Goal: Task Accomplishment & Management: Complete application form

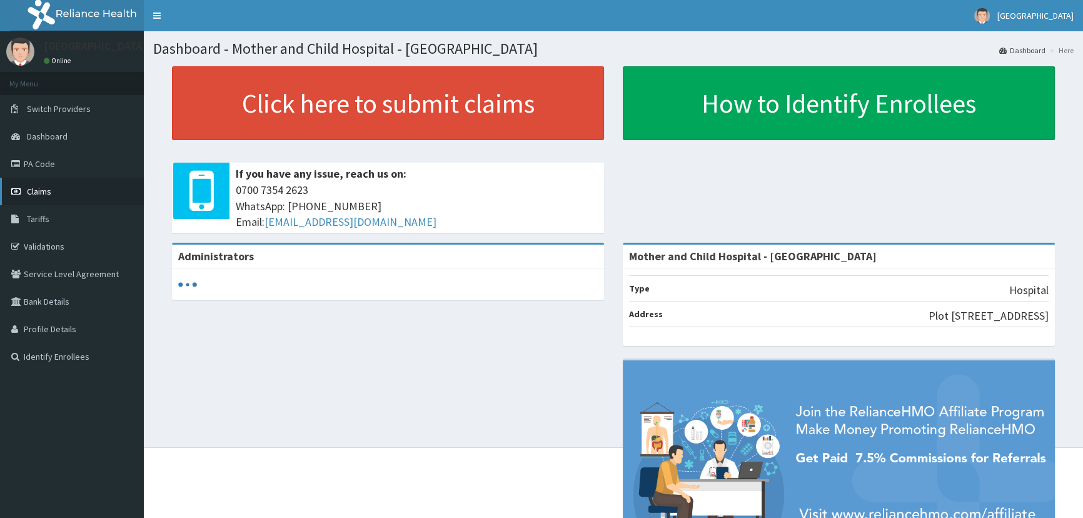
click at [68, 195] on link "Claims" at bounding box center [72, 192] width 144 height 28
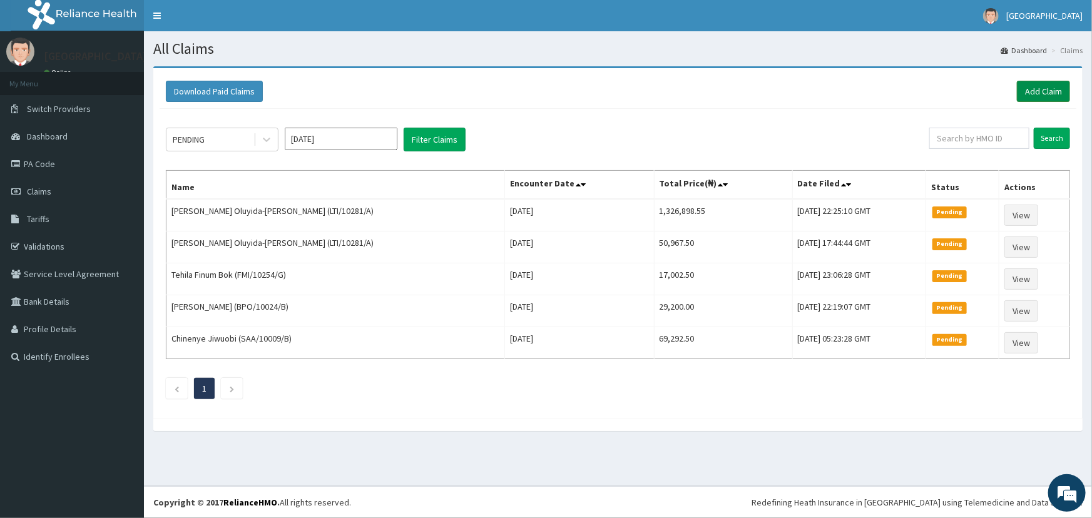
click at [1055, 94] on link "Add Claim" at bounding box center [1042, 91] width 53 height 21
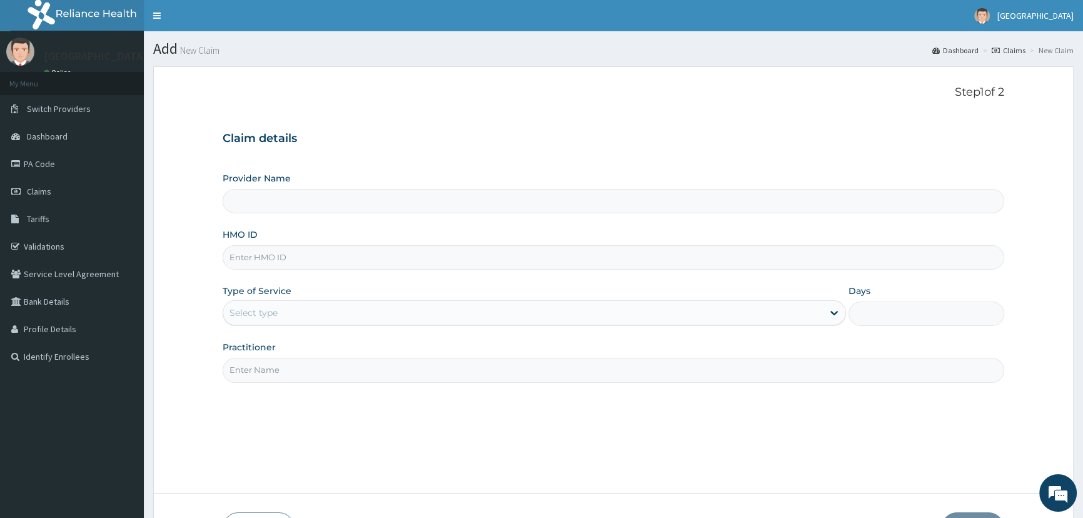
type input "Mother and Child Hospital - [GEOGRAPHIC_DATA]"
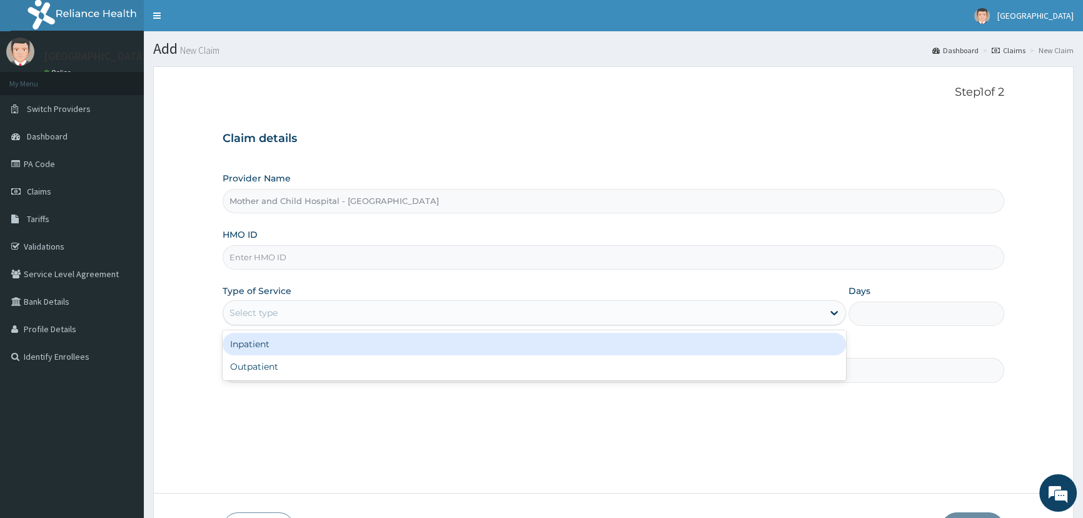
click at [309, 316] on div "Select type" at bounding box center [522, 313] width 599 height 20
click at [309, 258] on input "HMO ID" at bounding box center [614, 257] width 782 height 24
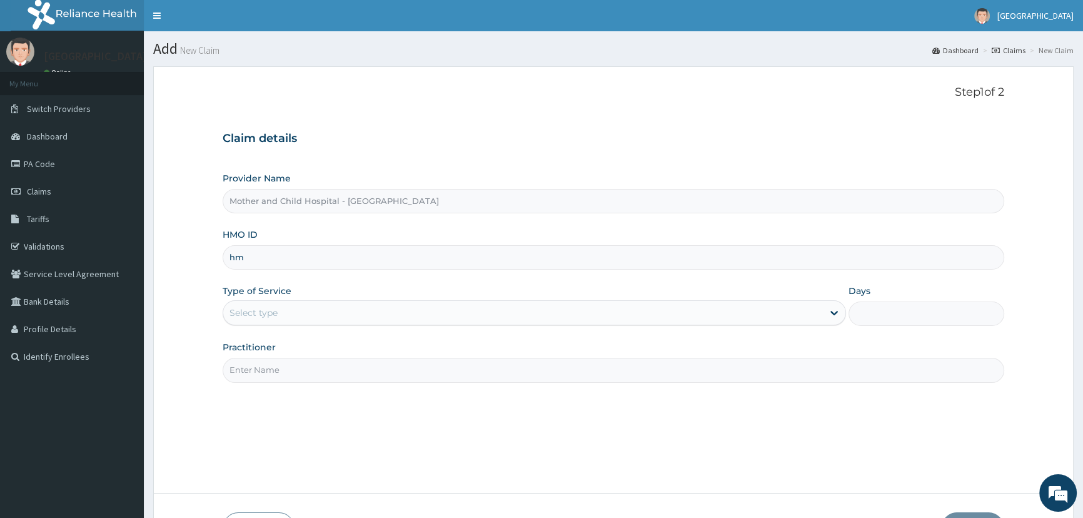
type input "h"
type input "HMB/10004/B"
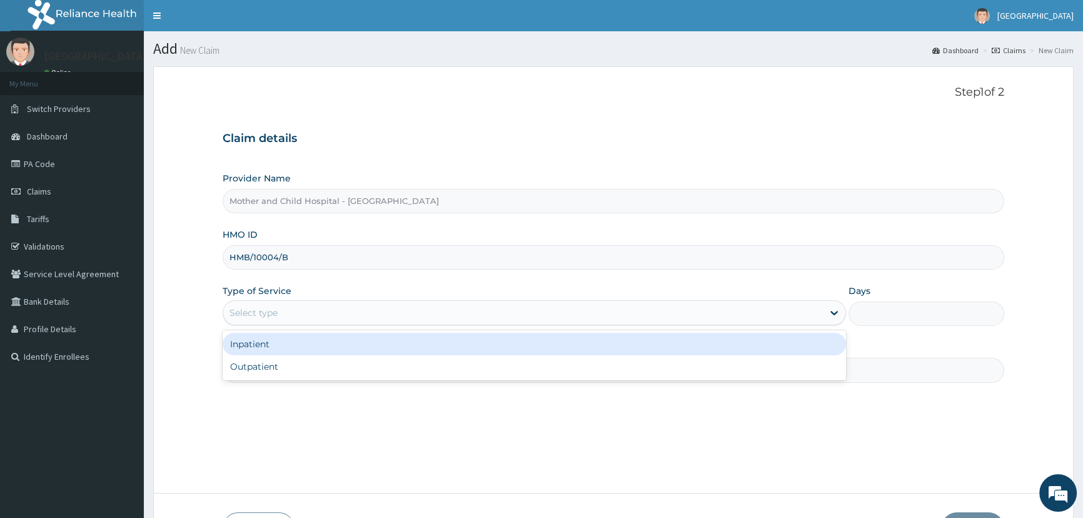
click at [310, 317] on div "Select type" at bounding box center [522, 313] width 599 height 20
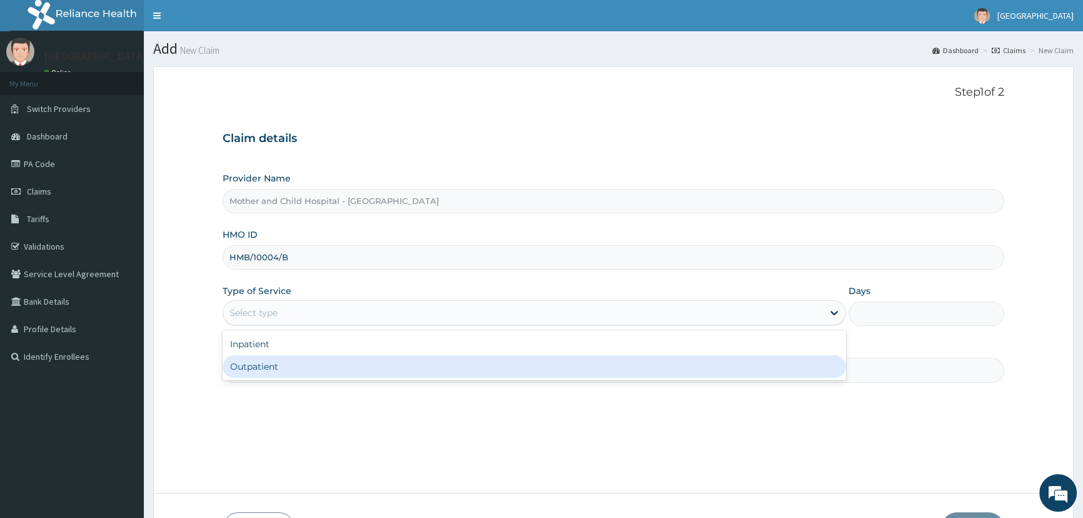
click at [308, 362] on div "Outpatient" at bounding box center [534, 366] width 623 height 23
type input "1"
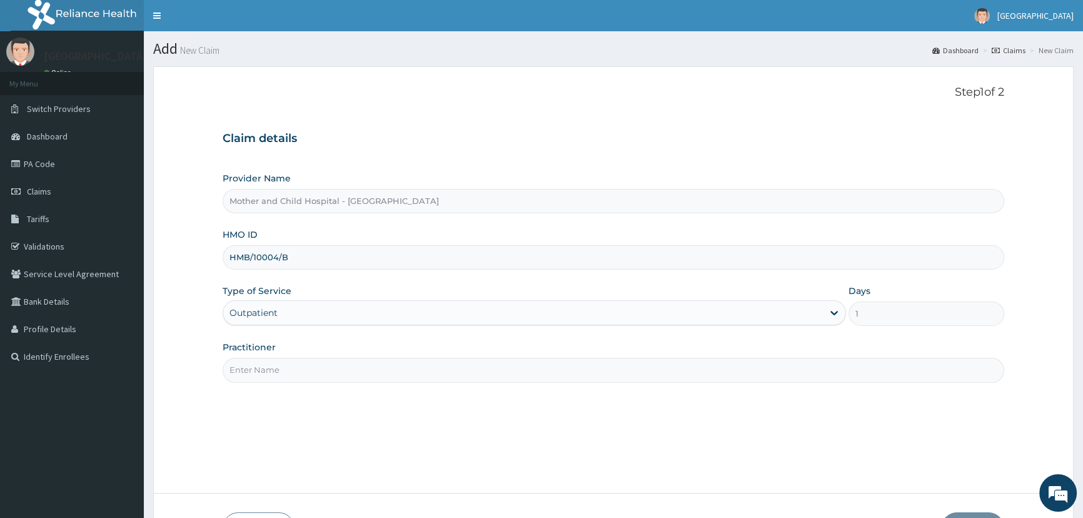
drag, startPoint x: 314, startPoint y: 357, endPoint x: 323, endPoint y: 384, distance: 28.3
click at [314, 358] on input "Practitioner" at bounding box center [614, 370] width 782 height 24
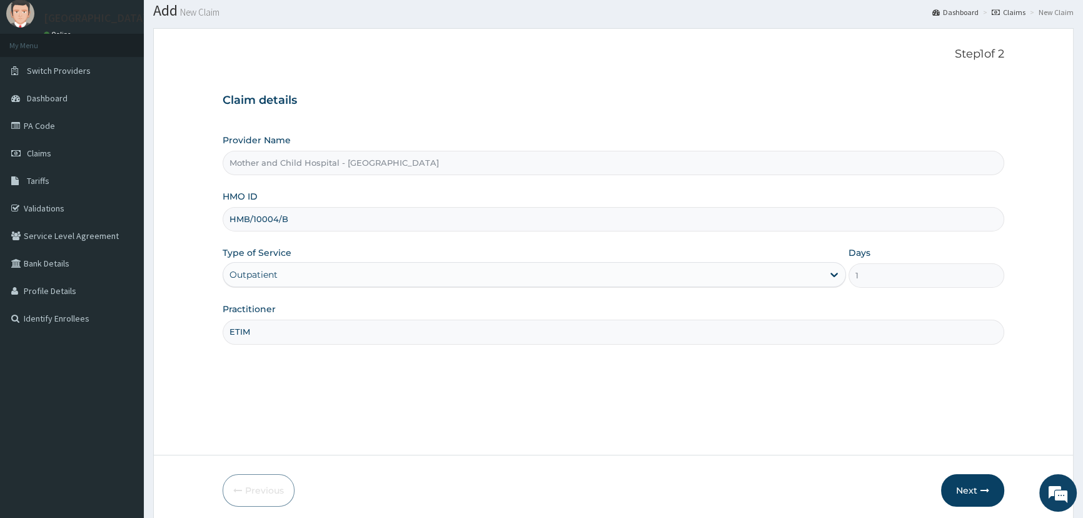
scroll to position [88, 0]
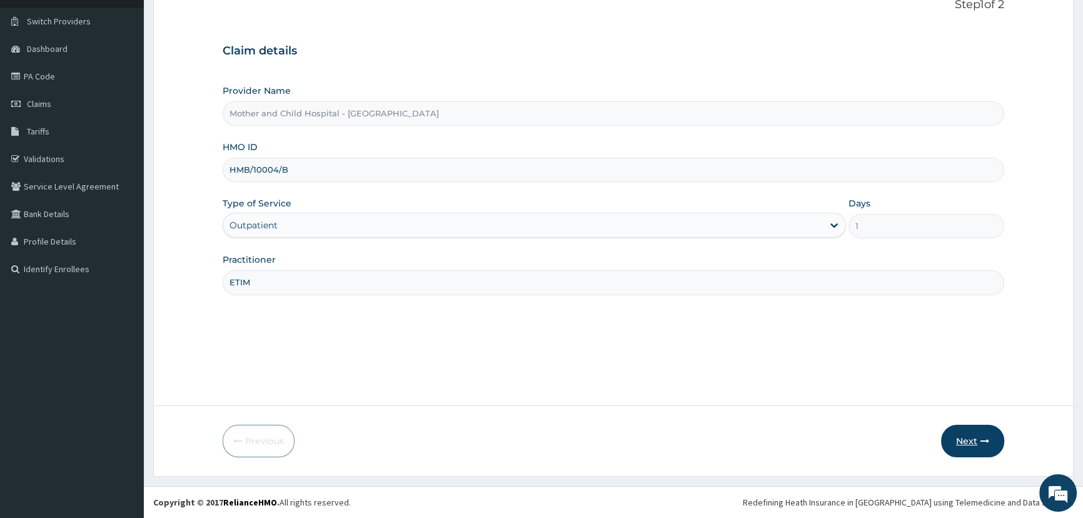
type input "ETIM"
click at [978, 452] on button "Next" at bounding box center [972, 441] width 63 height 33
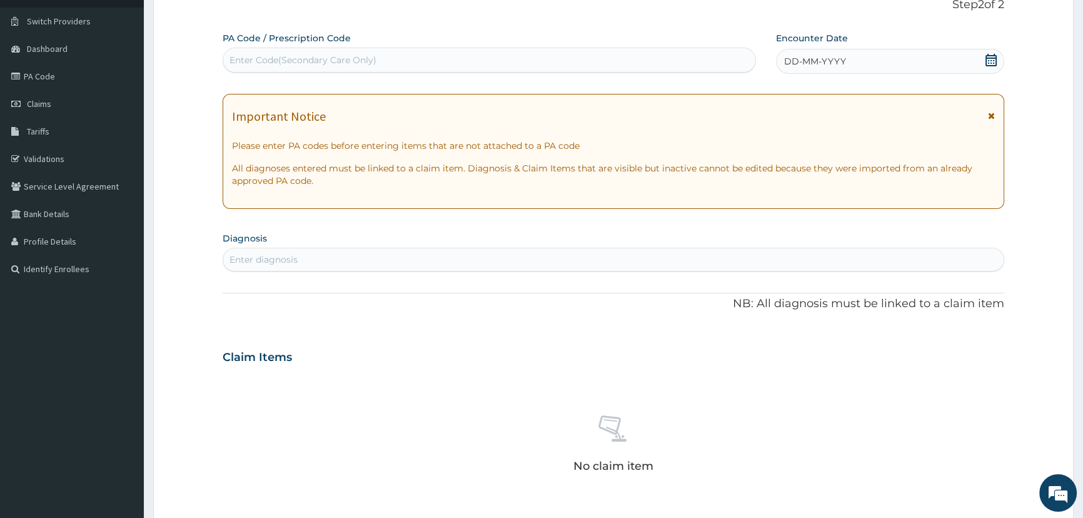
click at [988, 63] on icon at bounding box center [991, 60] width 11 height 13
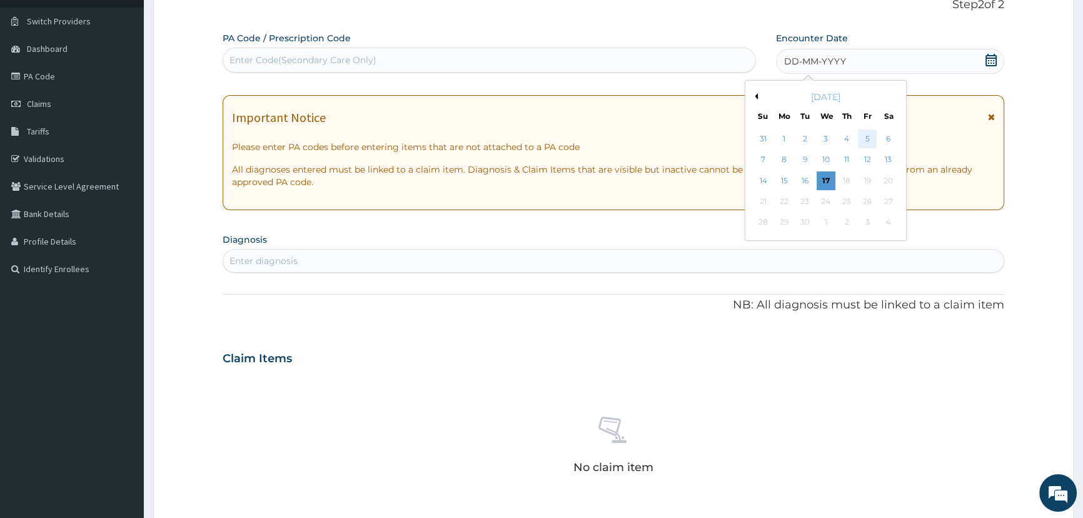
click at [866, 140] on div "5" at bounding box center [867, 138] width 19 height 19
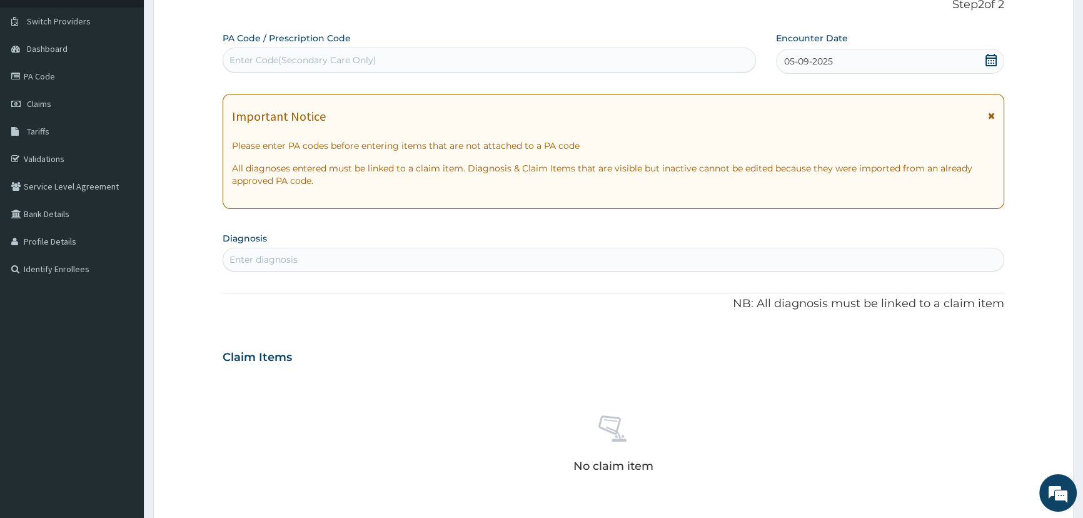
click at [313, 260] on div "Enter diagnosis" at bounding box center [613, 260] width 781 height 20
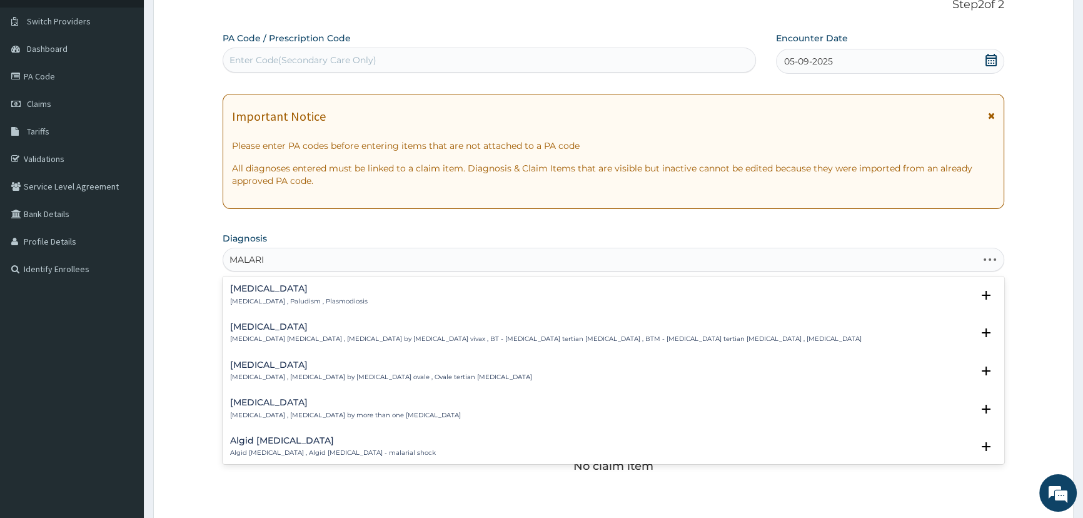
type input "[MEDICAL_DATA]"
click at [273, 289] on h4 "[MEDICAL_DATA]" at bounding box center [299, 288] width 138 height 9
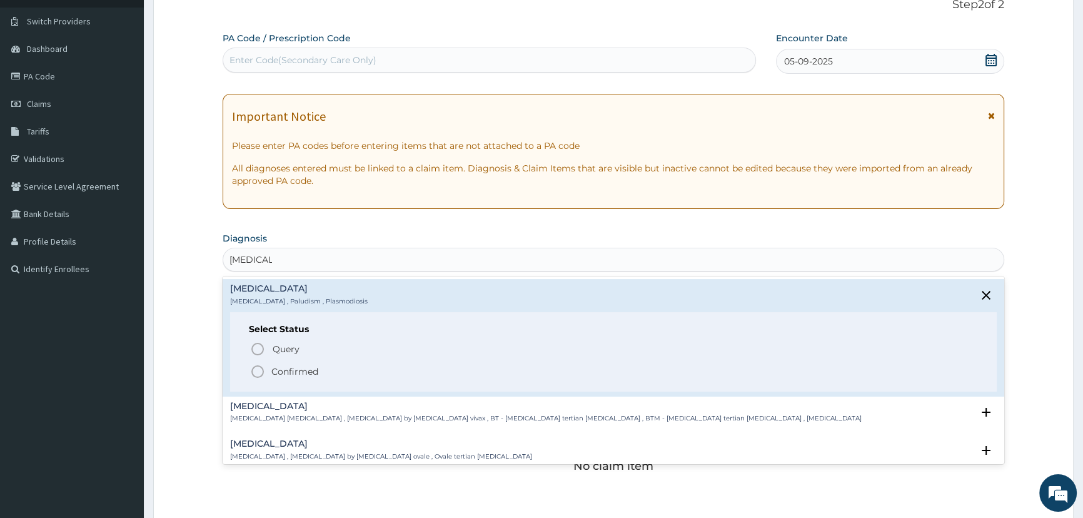
click at [299, 366] on p "Confirmed" at bounding box center [294, 371] width 47 height 13
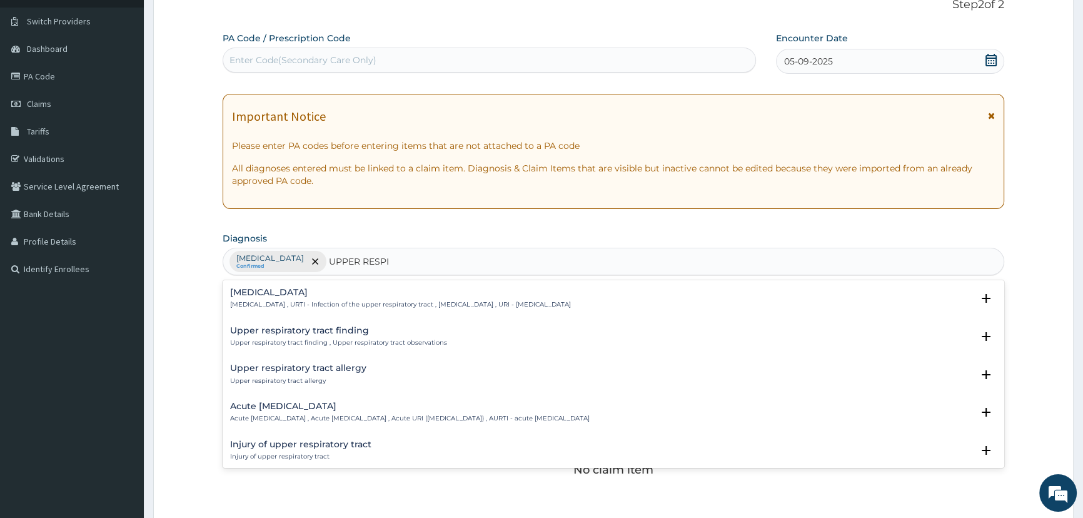
type input "UPPER RESPIR"
click at [298, 411] on div "Acute [MEDICAL_DATA] Acute [MEDICAL_DATA] , Acute [MEDICAL_DATA] , Acute URI ([…" at bounding box center [410, 413] width 360 height 22
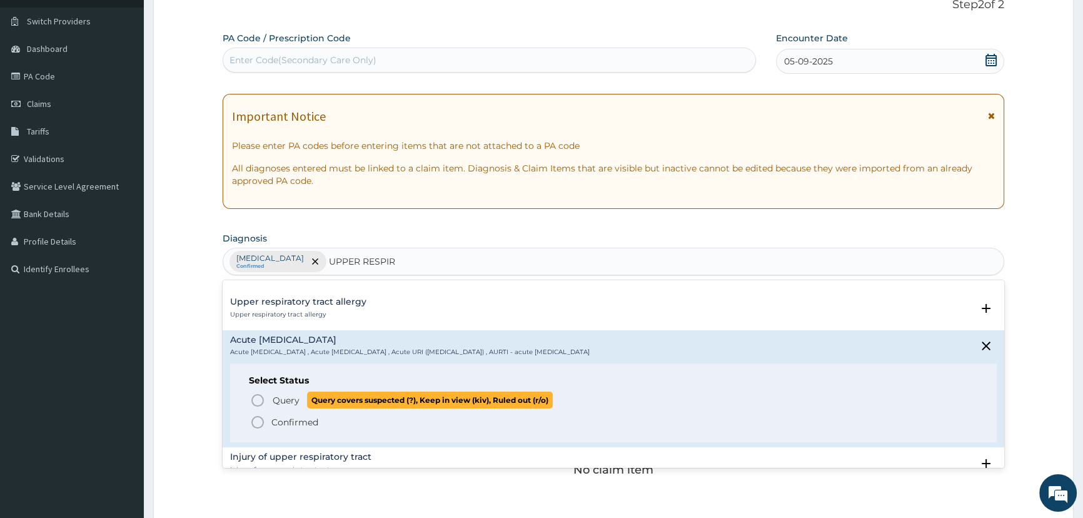
scroll to position [170, 0]
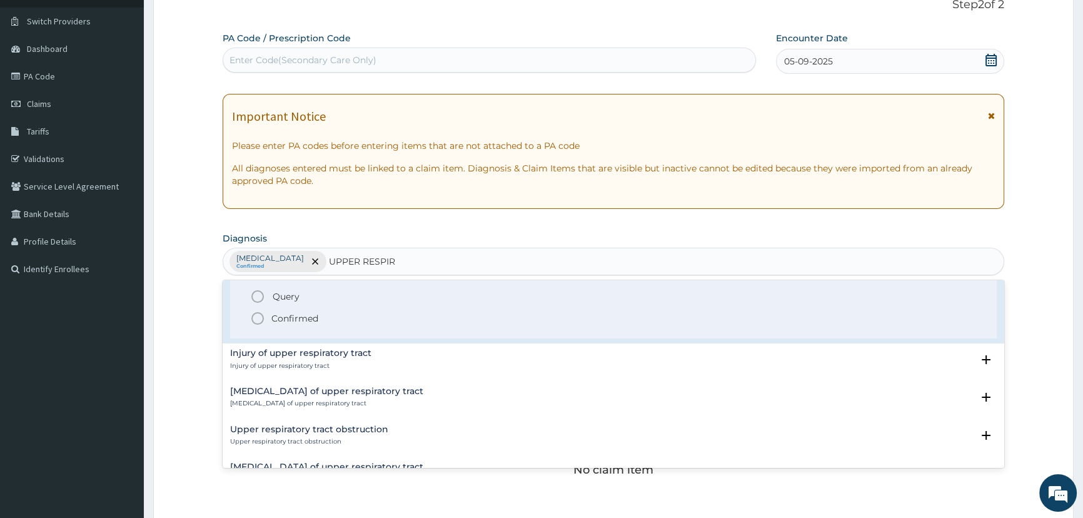
click at [307, 320] on p "Confirmed" at bounding box center [294, 318] width 47 height 13
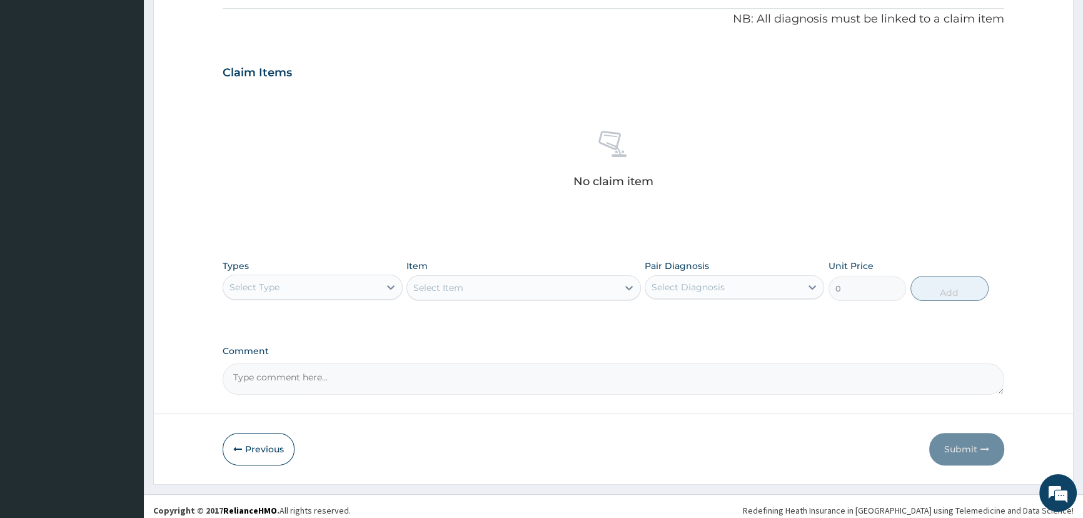
scroll to position [383, 0]
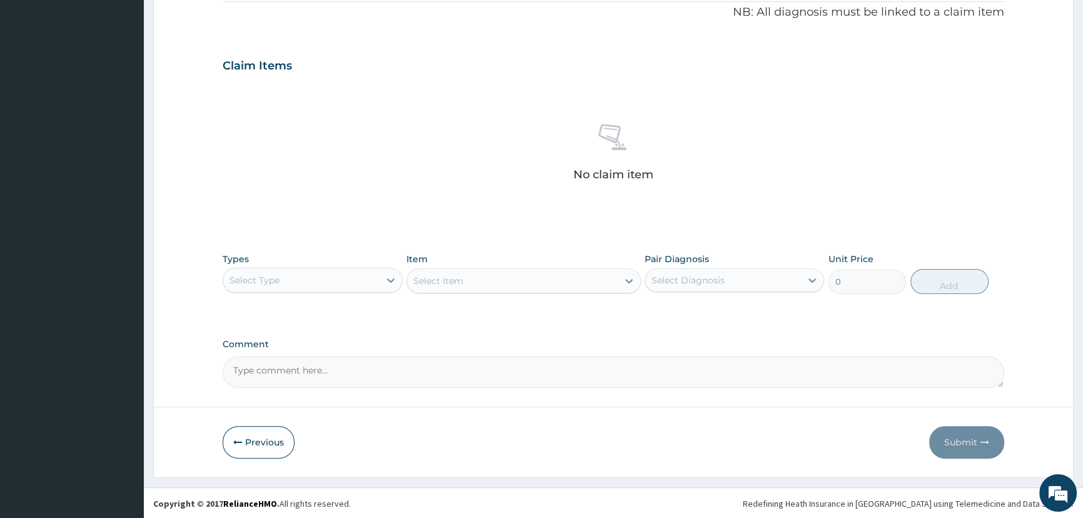
click at [298, 271] on div "Select Type" at bounding box center [301, 280] width 156 height 20
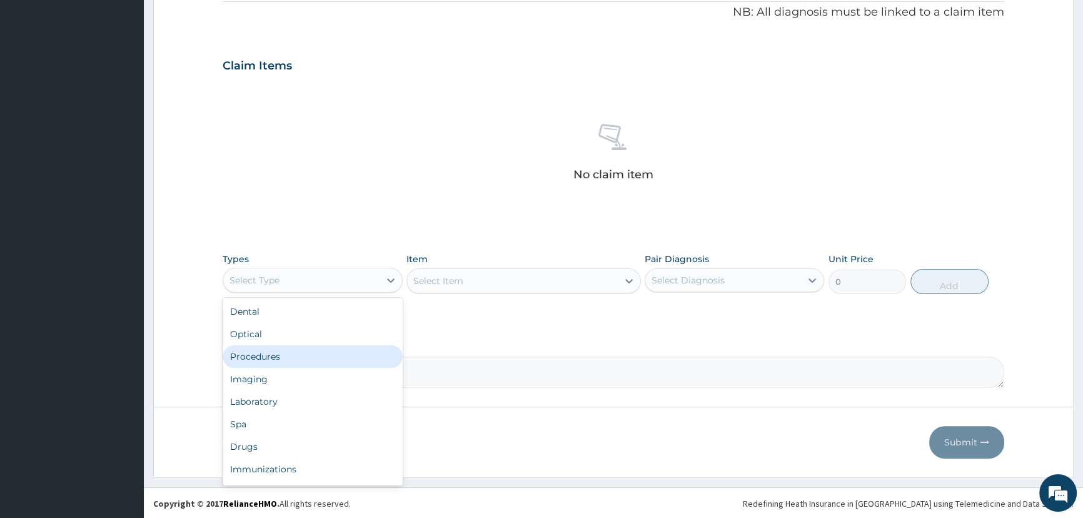
click at [315, 363] on div "Procedures" at bounding box center [313, 356] width 180 height 23
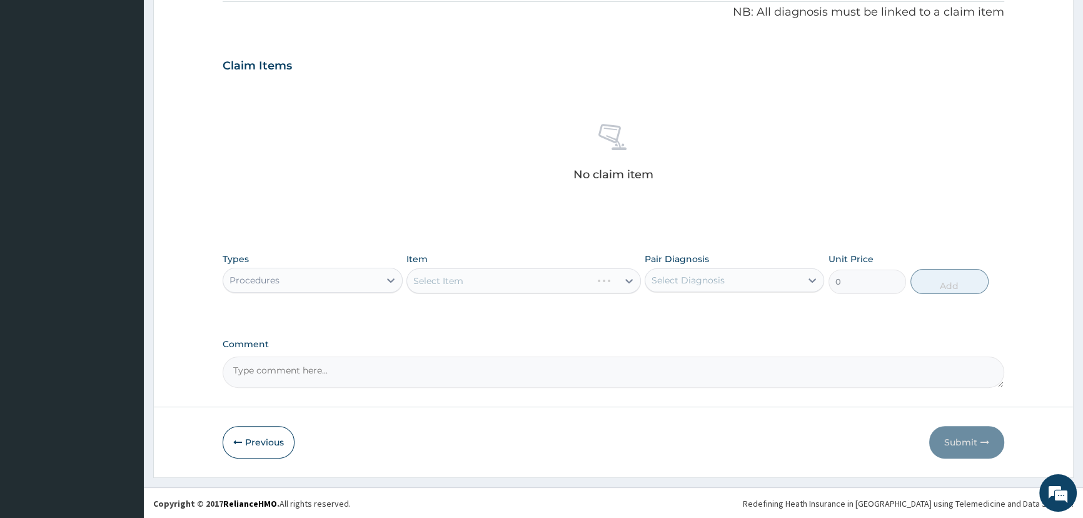
click at [471, 271] on div "Select Item" at bounding box center [524, 280] width 235 height 25
click at [467, 293] on div "Types Procedures Item Select Item Pair Diagnosis Select Diagnosis Unit Price 0 …" at bounding box center [614, 273] width 782 height 54
drag, startPoint x: 474, startPoint y: 280, endPoint x: 467, endPoint y: 291, distance: 13.7
click at [467, 291] on div "Select Item" at bounding box center [524, 280] width 235 height 25
click at [468, 289] on div "Select Item" at bounding box center [524, 280] width 235 height 25
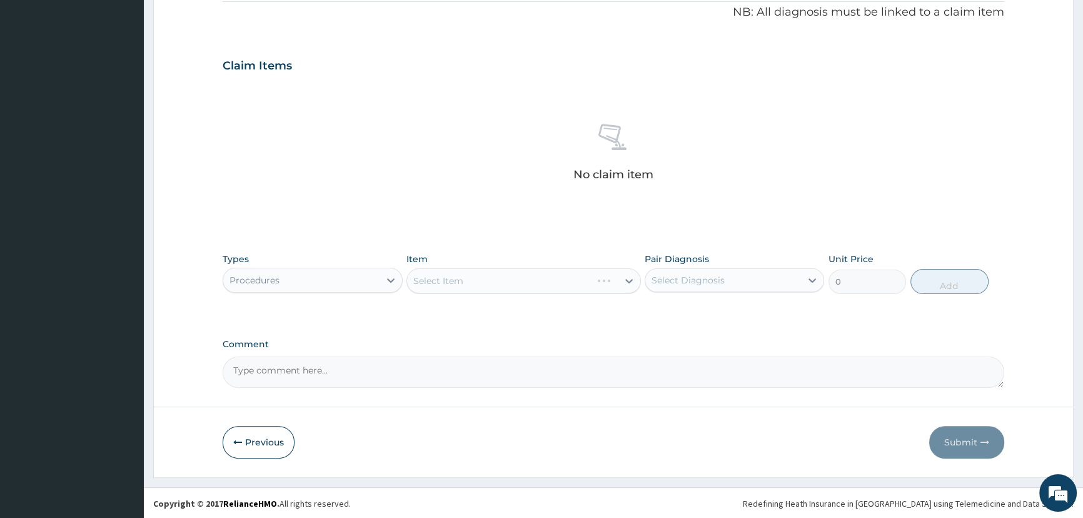
click at [453, 284] on div "Select Item" at bounding box center [524, 280] width 235 height 25
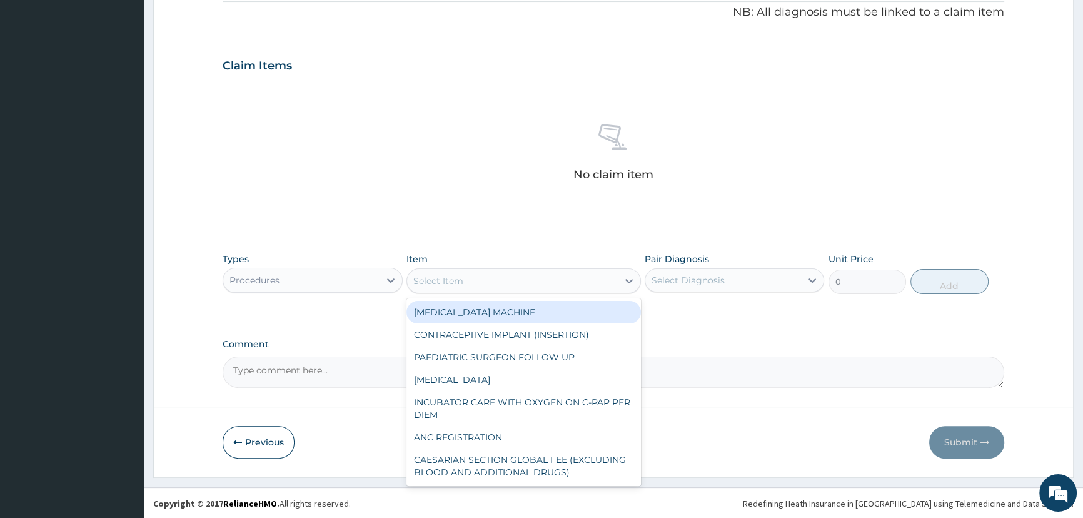
click at [472, 287] on div "Select Item" at bounding box center [512, 281] width 211 height 20
type input "F"
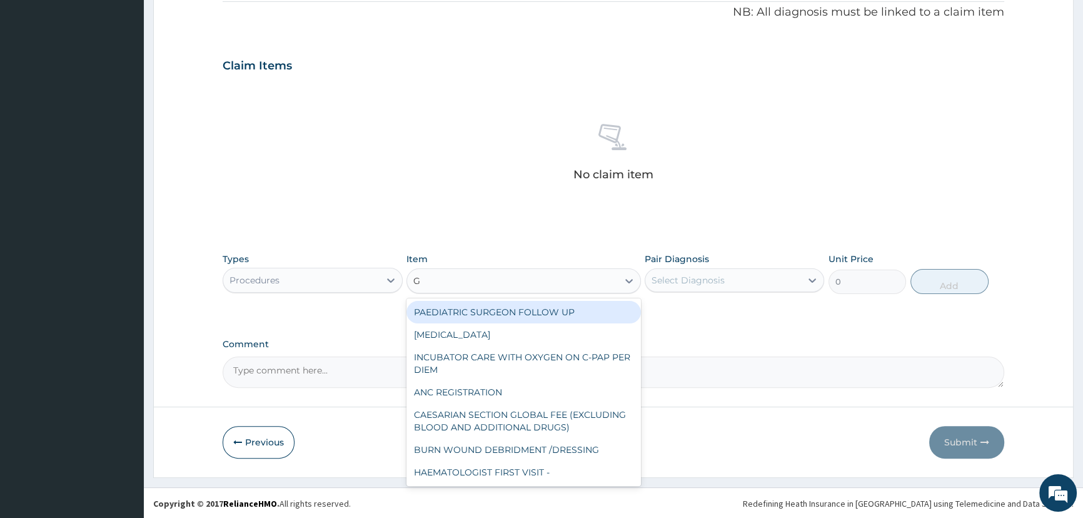
type input "GP"
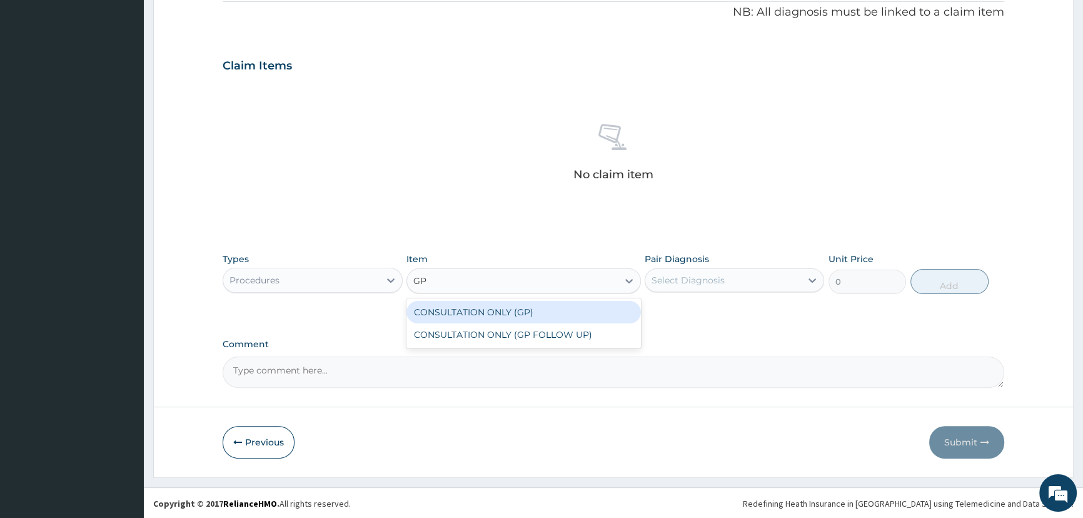
drag, startPoint x: 526, startPoint y: 312, endPoint x: 551, endPoint y: 313, distance: 25.0
click at [534, 313] on div "CONSULTATION ONLY (GP)" at bounding box center [524, 312] width 235 height 23
type input "6250"
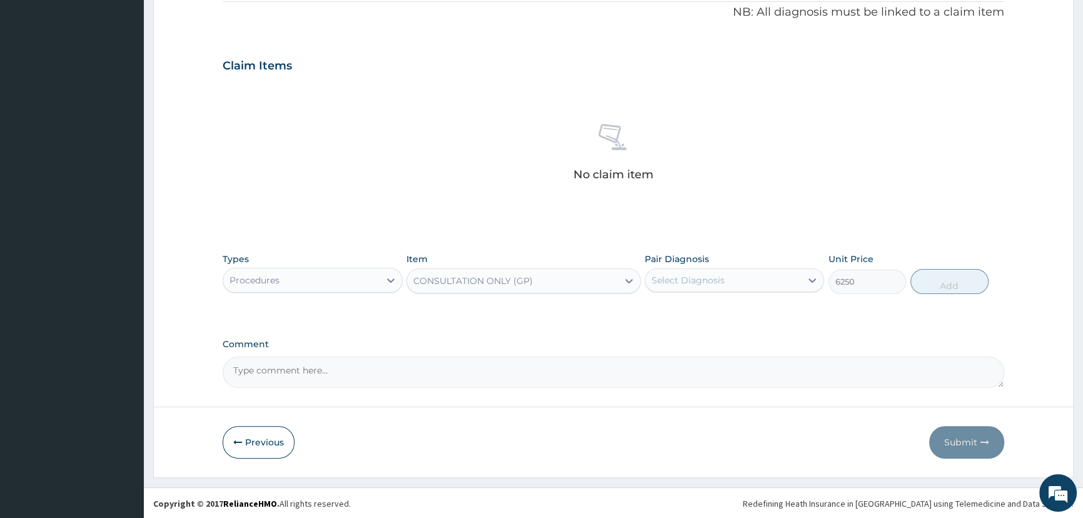
click at [715, 275] on div "Select Diagnosis" at bounding box center [688, 280] width 73 height 13
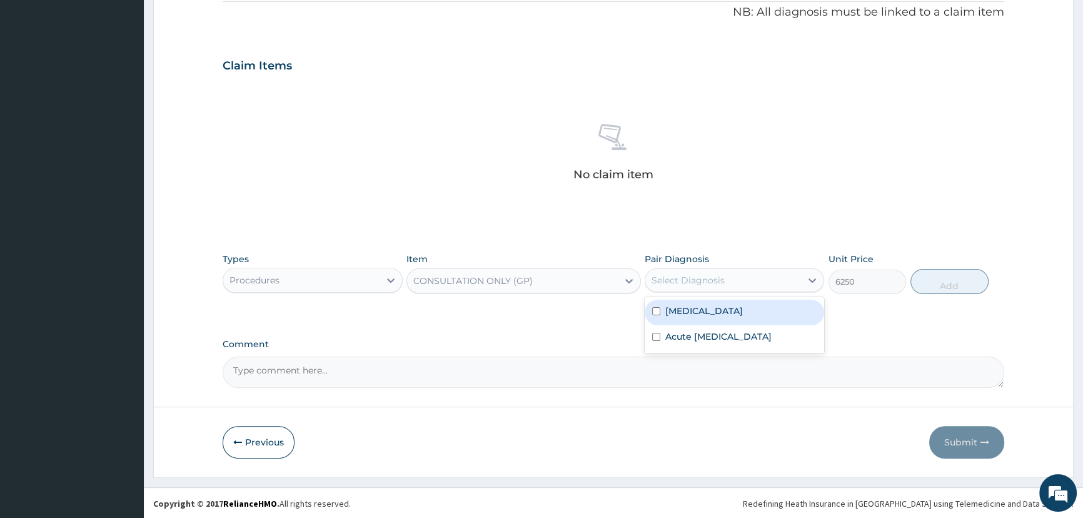
drag, startPoint x: 716, startPoint y: 313, endPoint x: 751, endPoint y: 313, distance: 35.7
click at [716, 314] on div "[MEDICAL_DATA]" at bounding box center [735, 313] width 180 height 26
checkbox input "true"
click at [951, 286] on button "Add" at bounding box center [950, 281] width 78 height 25
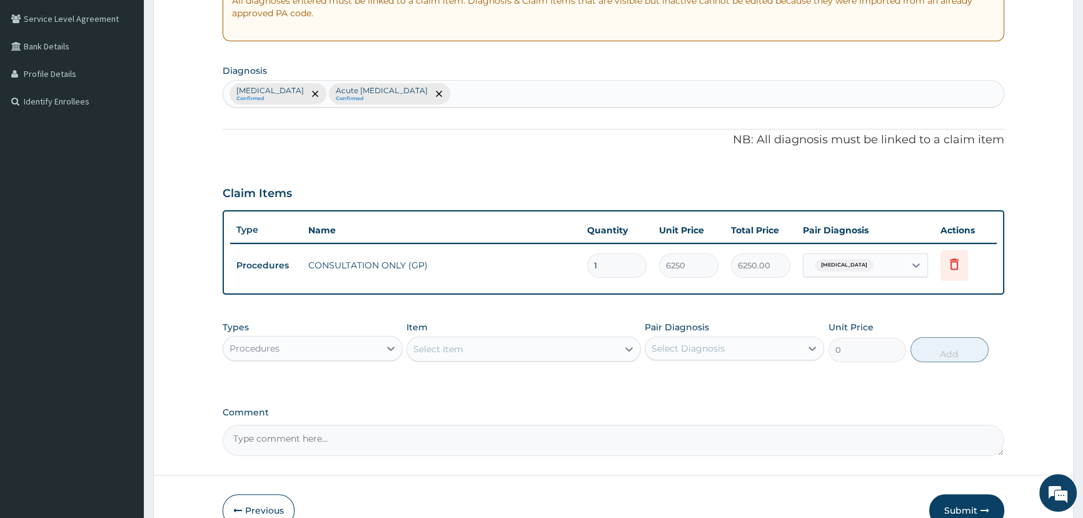
scroll to position [266, 0]
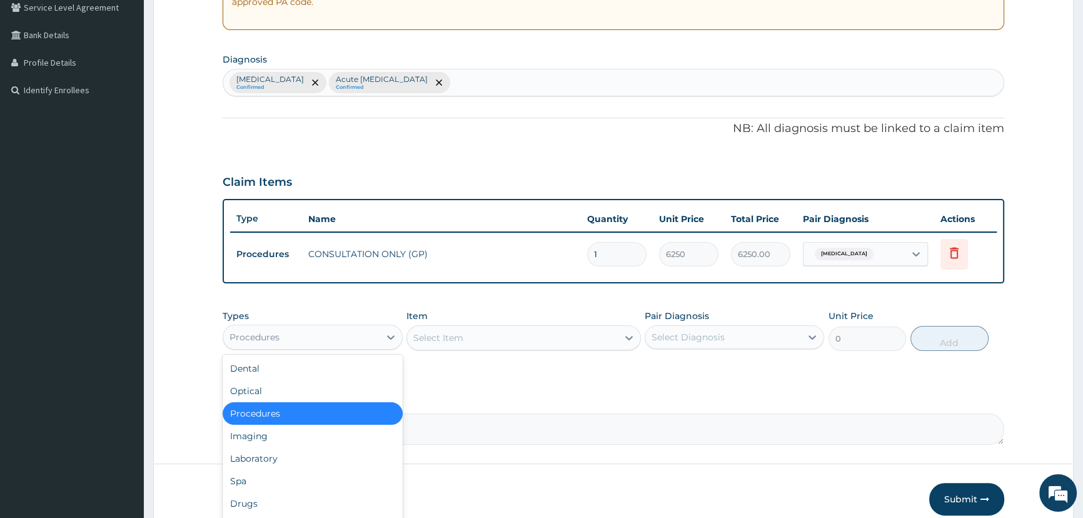
click at [343, 337] on div "Procedures" at bounding box center [301, 337] width 156 height 20
click at [307, 463] on div "Laboratory" at bounding box center [313, 458] width 180 height 23
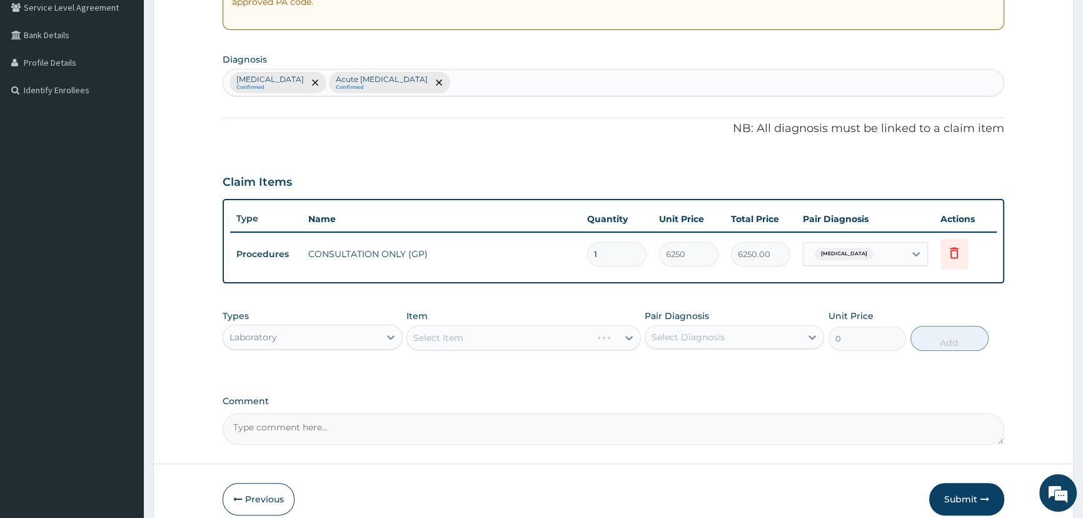
click at [482, 331] on div "Select Item" at bounding box center [524, 337] width 235 height 25
drag, startPoint x: 487, startPoint y: 342, endPoint x: 482, endPoint y: 333, distance: 10.1
click at [482, 333] on div "Select Item" at bounding box center [524, 337] width 235 height 25
click at [478, 337] on div "Select Item" at bounding box center [524, 337] width 235 height 25
click at [482, 342] on div "Select Item" at bounding box center [524, 337] width 235 height 25
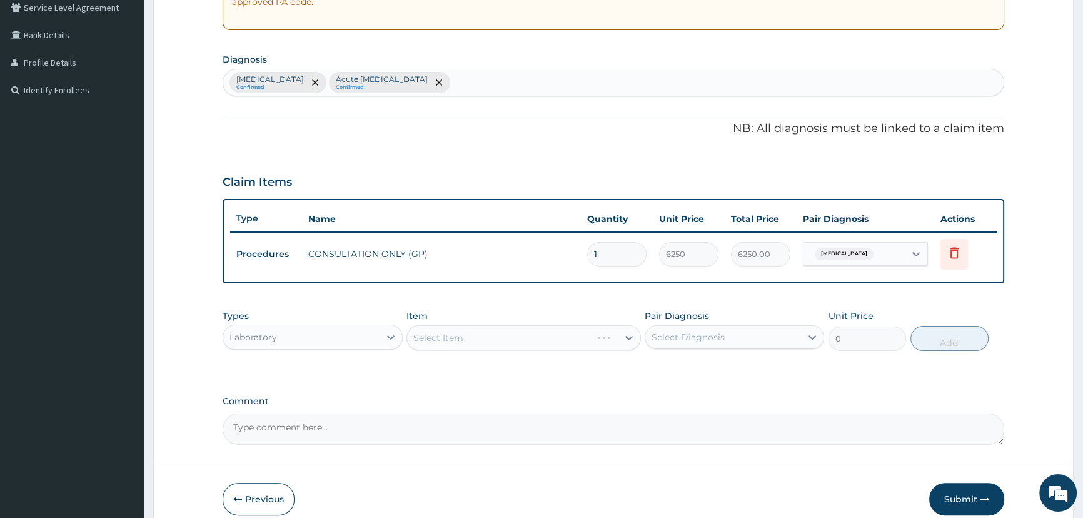
click at [487, 343] on div "Select Item" at bounding box center [524, 337] width 235 height 25
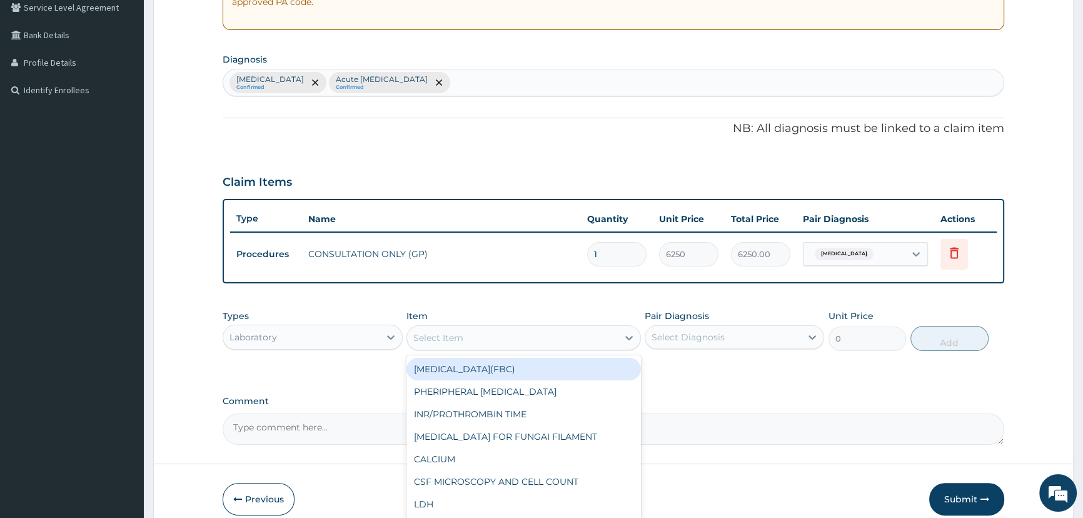
click at [487, 343] on div "Select Item" at bounding box center [512, 338] width 211 height 20
click at [500, 374] on div "[MEDICAL_DATA](FBC)" at bounding box center [524, 369] width 235 height 23
type input "4675"
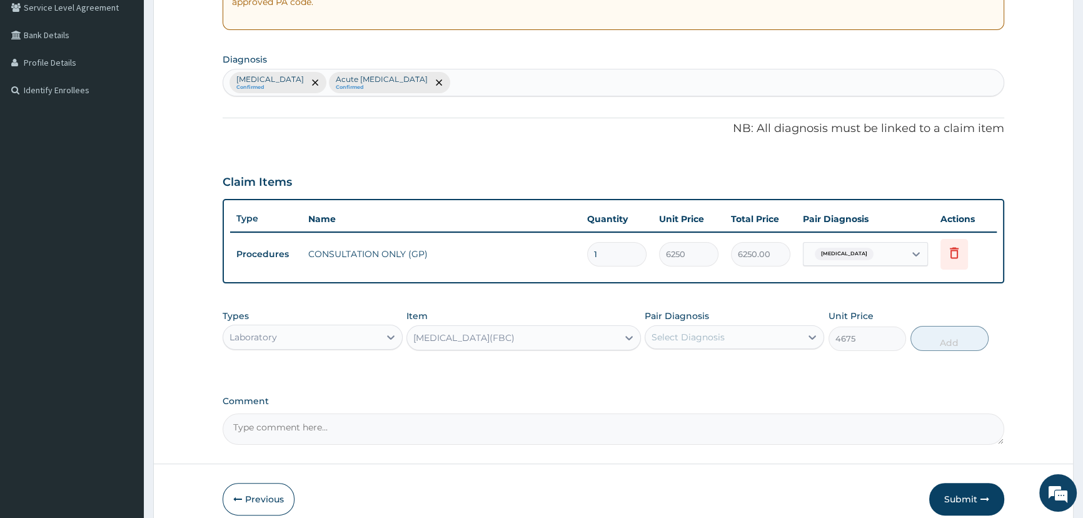
click at [704, 343] on div "Select Diagnosis" at bounding box center [724, 337] width 156 height 20
click at [701, 397] on label "Acute [MEDICAL_DATA]" at bounding box center [719, 393] width 106 height 13
checkbox input "true"
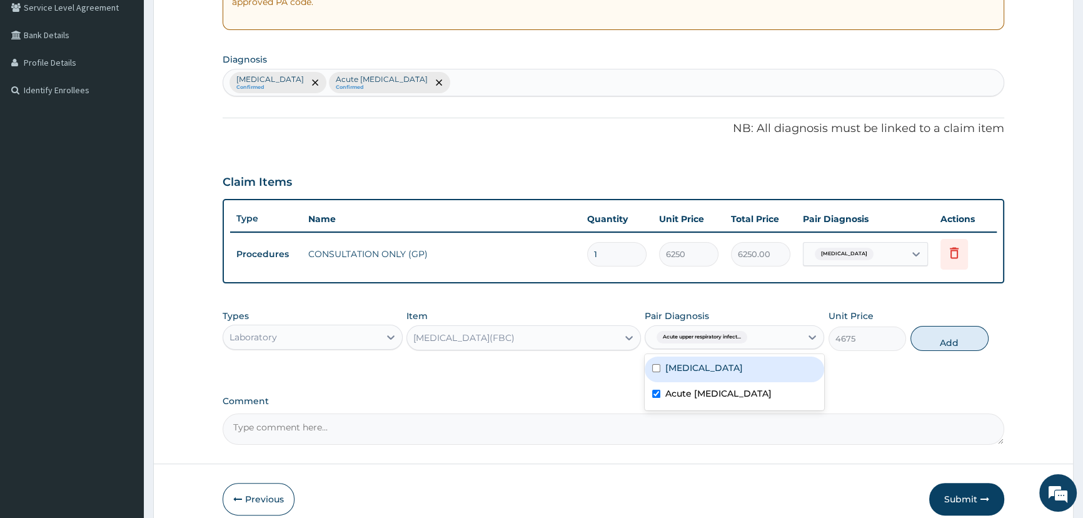
click at [961, 334] on button "Add" at bounding box center [950, 338] width 78 height 25
type input "0"
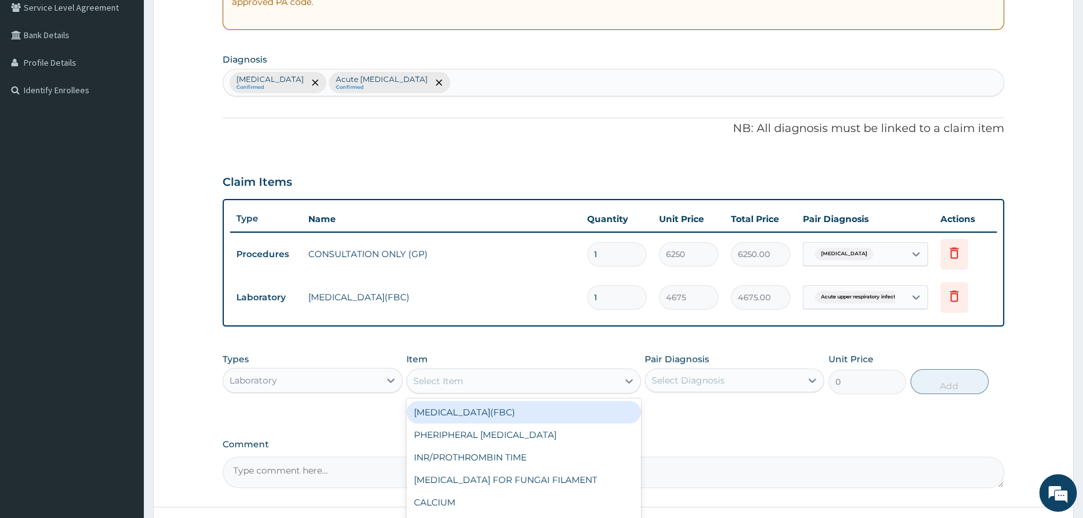
click at [553, 382] on div "Select Item" at bounding box center [512, 381] width 211 height 20
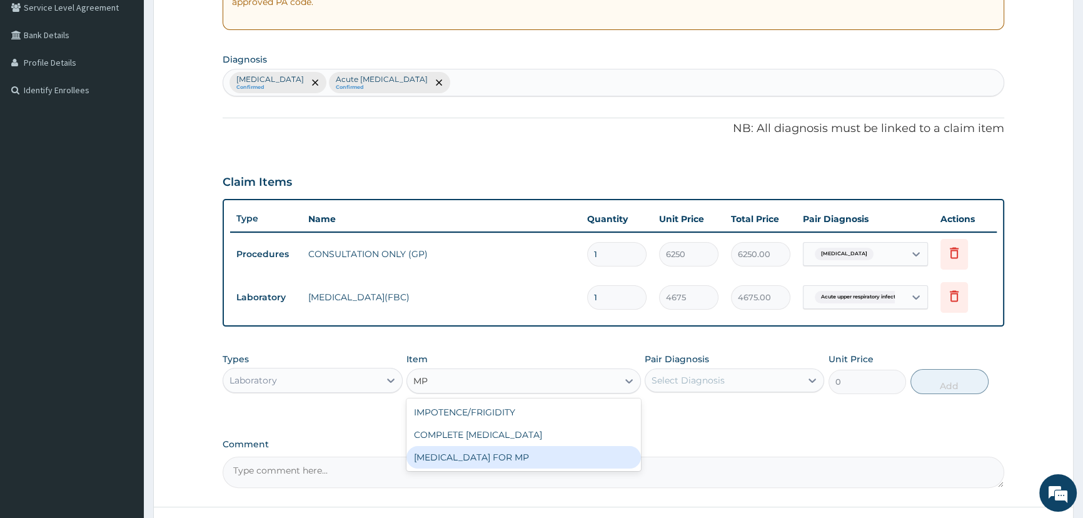
type input "MP"
click at [540, 470] on textarea "Comment" at bounding box center [614, 472] width 782 height 31
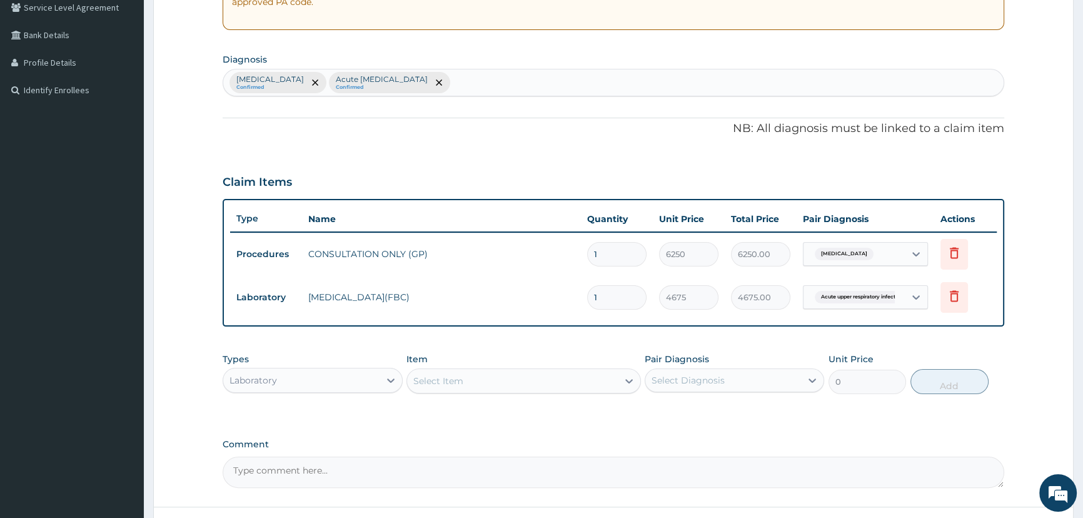
click at [488, 373] on div "Select Item" at bounding box center [512, 381] width 211 height 20
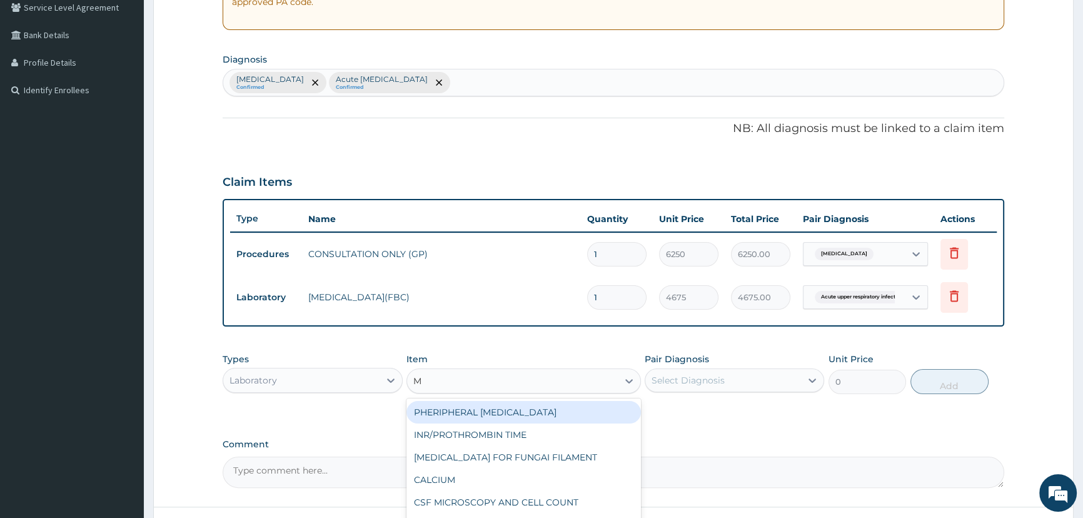
type input "MP"
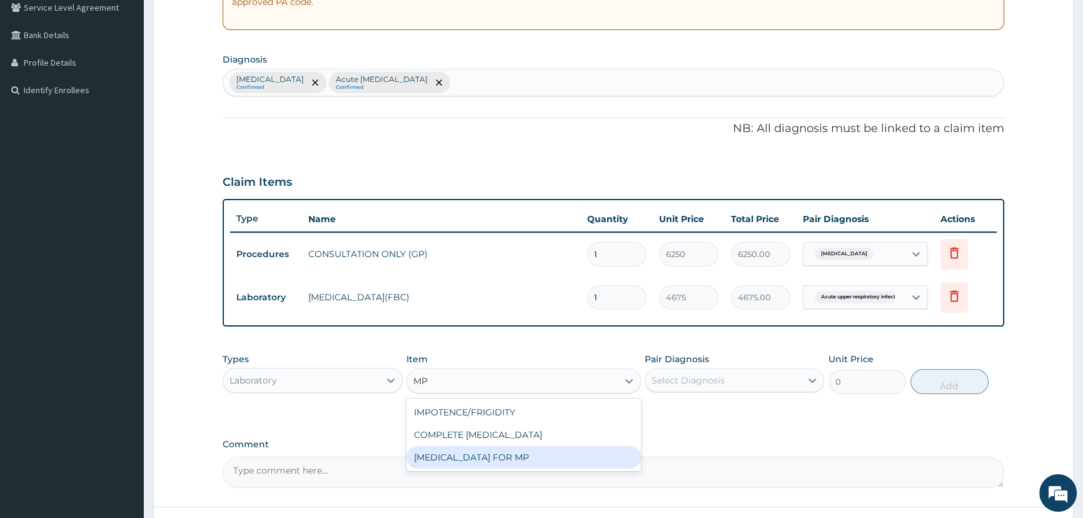
click at [479, 451] on div "[MEDICAL_DATA] FOR MP" at bounding box center [524, 457] width 235 height 23
type input "1870"
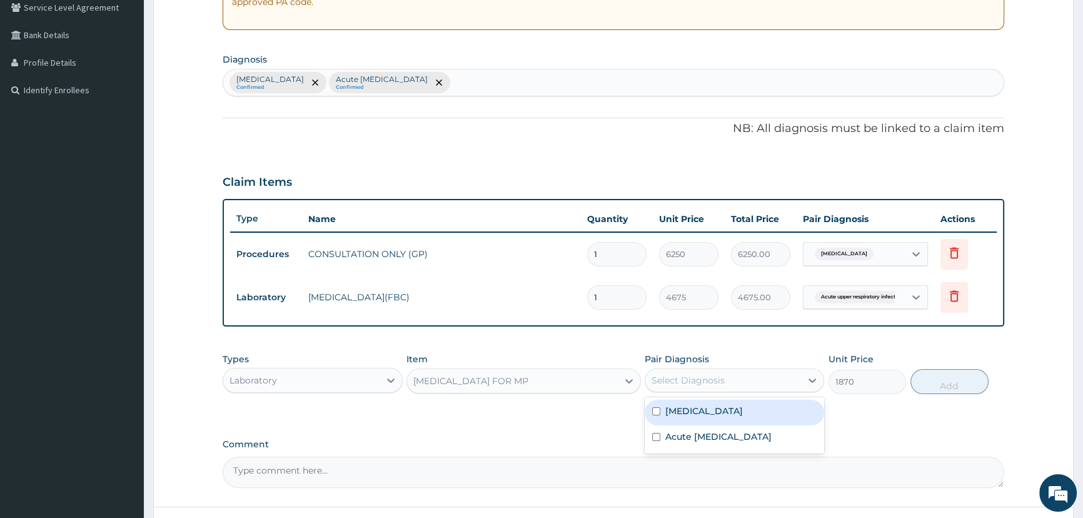
click at [724, 375] on div "Select Diagnosis" at bounding box center [724, 380] width 156 height 20
click at [719, 401] on div "[MEDICAL_DATA]" at bounding box center [735, 413] width 180 height 26
checkbox input "true"
click at [948, 390] on button "Add" at bounding box center [950, 381] width 78 height 25
type input "0"
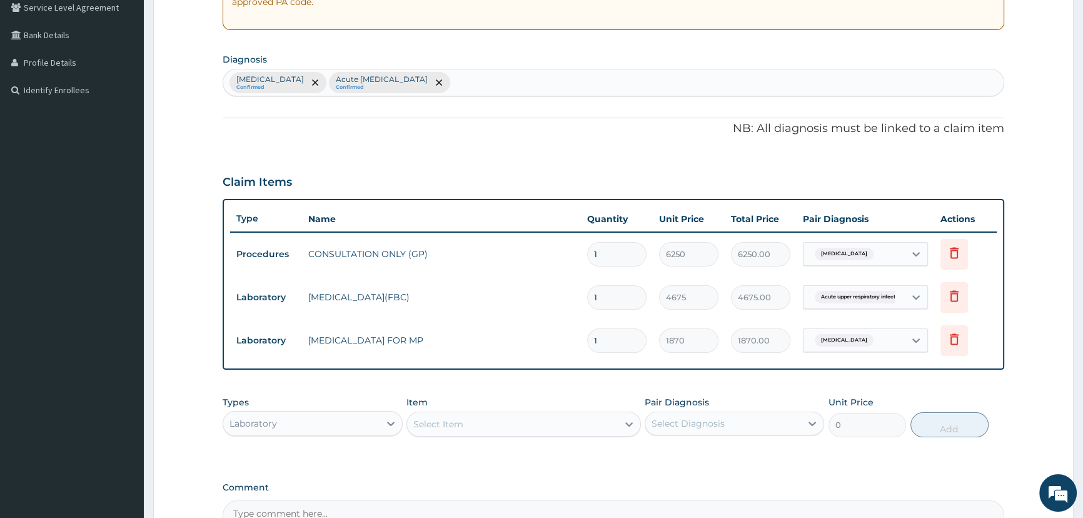
click at [454, 433] on div "Select Item" at bounding box center [524, 424] width 235 height 25
click at [274, 418] on div "Laboratory" at bounding box center [254, 423] width 48 height 13
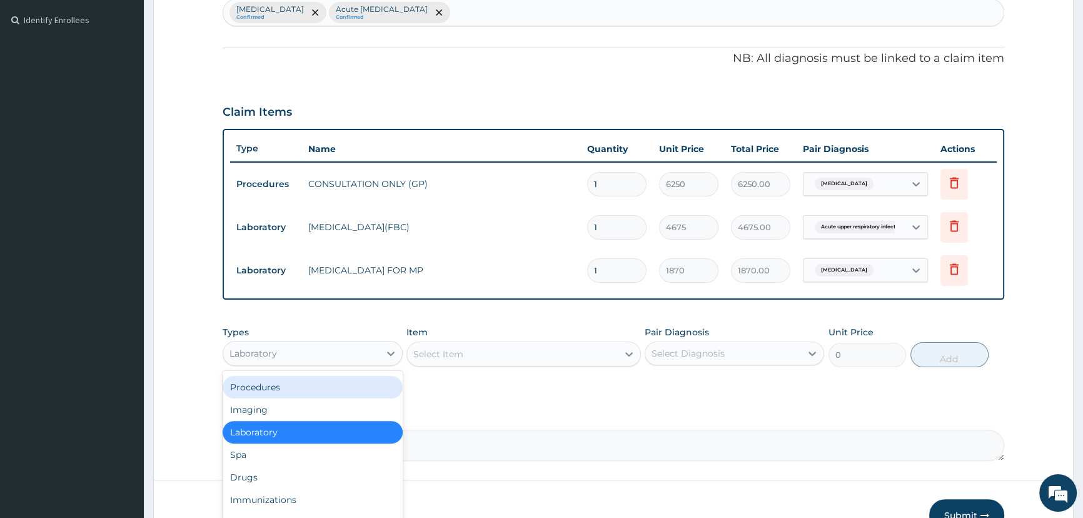
scroll to position [410, 0]
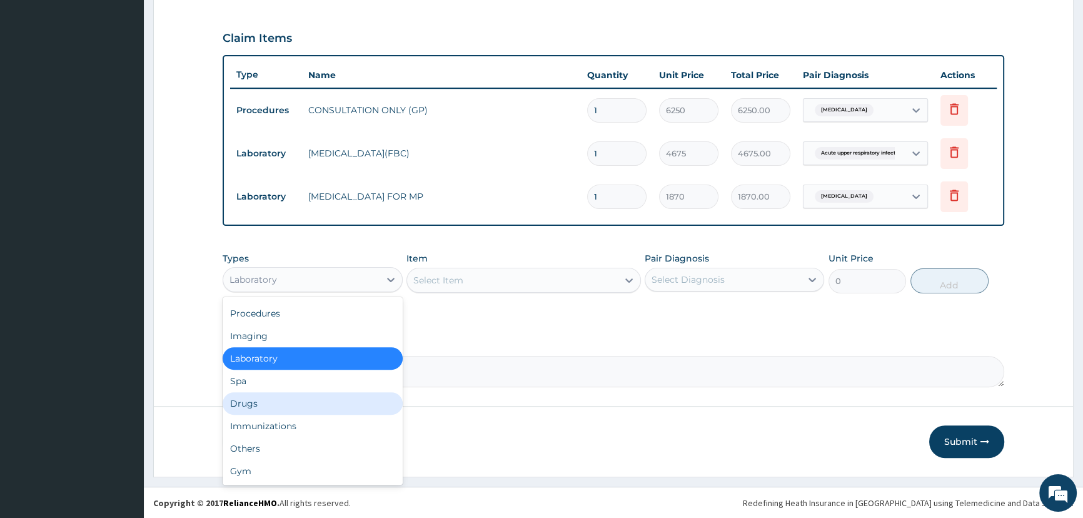
click at [275, 400] on div "Drugs" at bounding box center [313, 403] width 180 height 23
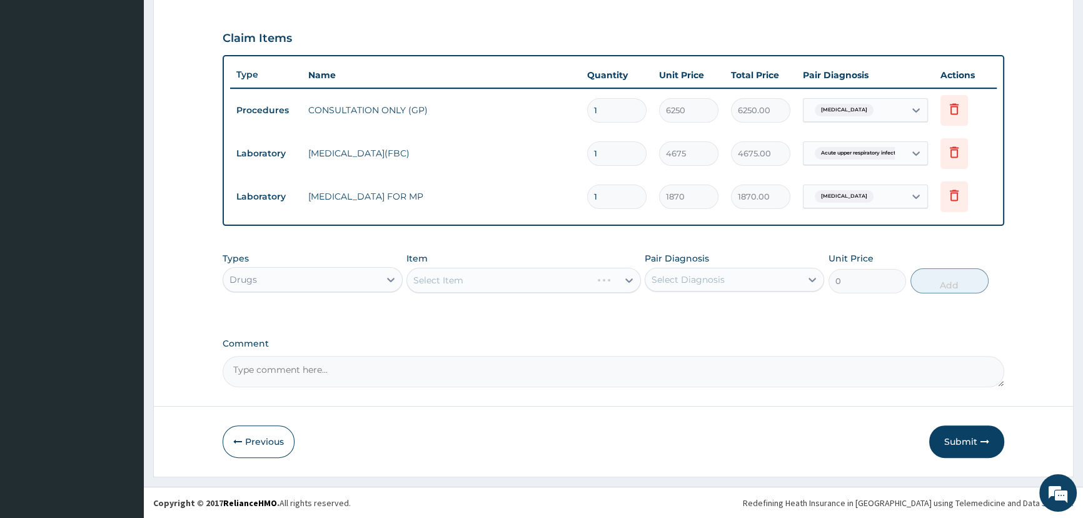
click at [474, 266] on div "Item Select Item" at bounding box center [524, 272] width 235 height 41
click at [469, 281] on div "Select Item" at bounding box center [524, 280] width 235 height 25
click at [447, 290] on div "Select Item" at bounding box center [524, 280] width 235 height 25
click at [468, 290] on div "Select Item" at bounding box center [524, 280] width 235 height 25
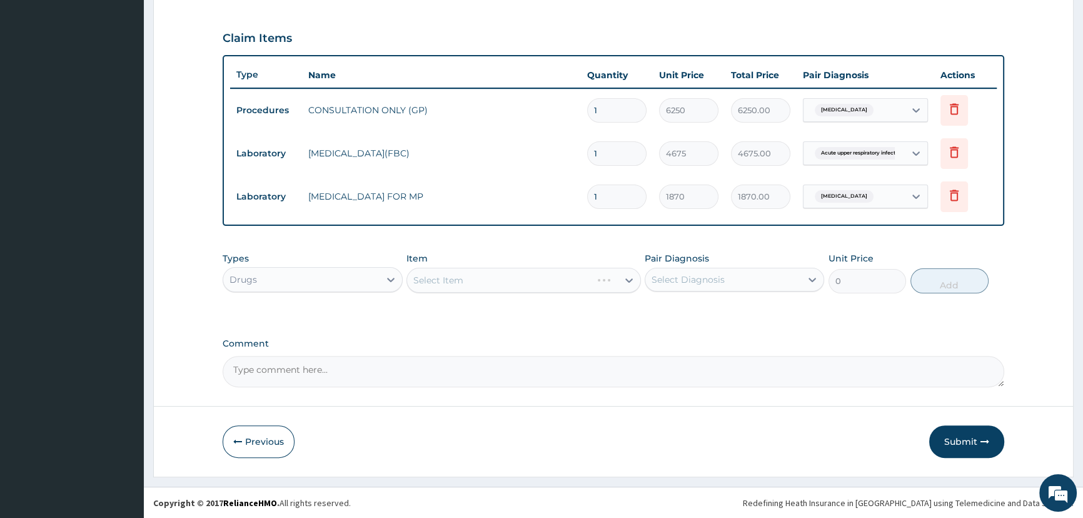
click at [452, 286] on div "Select Item" at bounding box center [524, 280] width 235 height 25
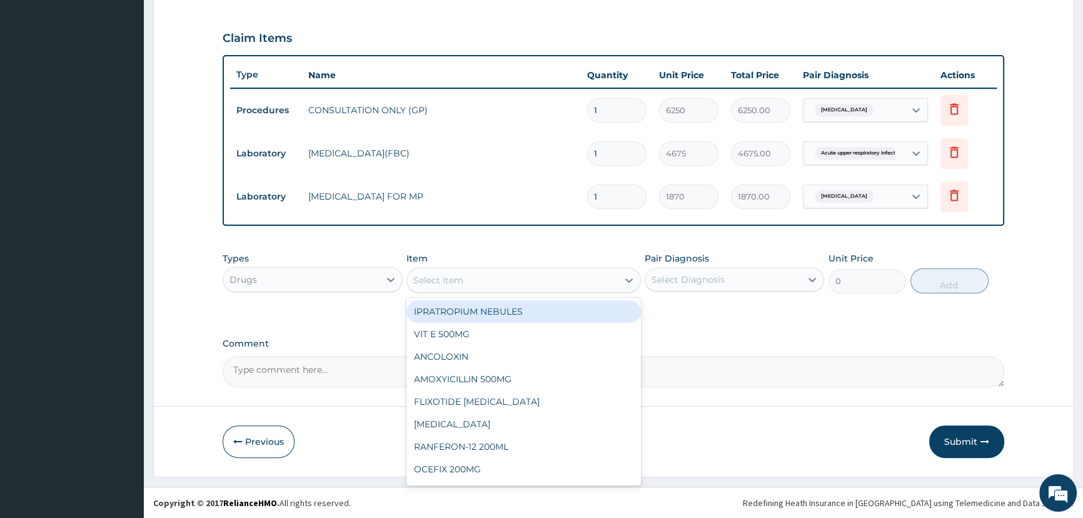
click at [484, 281] on div "Select Item" at bounding box center [512, 280] width 211 height 20
type input "L"
type input "CET"
click at [477, 310] on div "[MEDICAL_DATA] 10MG" at bounding box center [524, 311] width 235 height 23
type input "65.44999694824219"
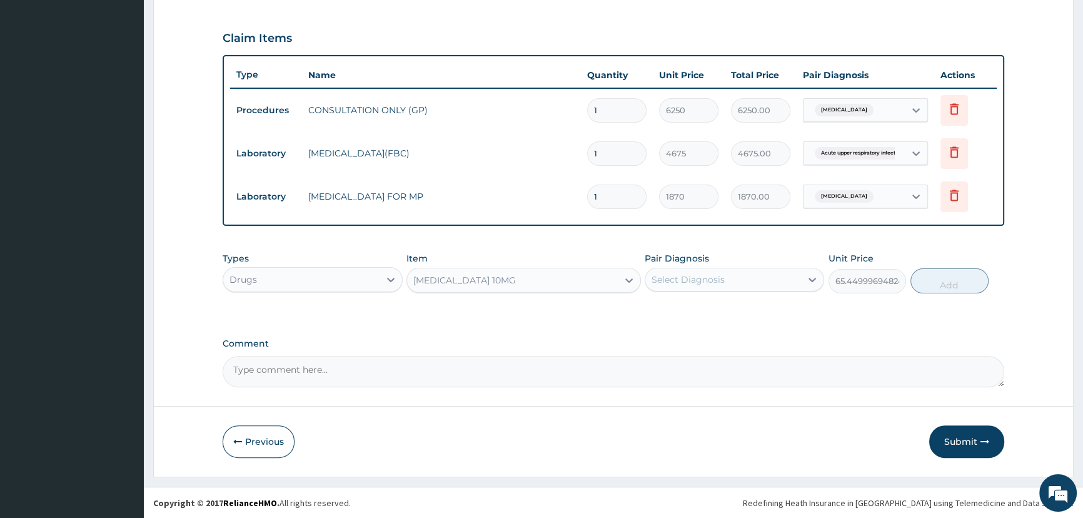
drag, startPoint x: 776, startPoint y: 270, endPoint x: 769, endPoint y: 285, distance: 16.5
click at [776, 270] on div "Select Diagnosis" at bounding box center [724, 280] width 156 height 20
click at [751, 342] on label "Acute [MEDICAL_DATA]" at bounding box center [719, 336] width 106 height 13
checkbox input "true"
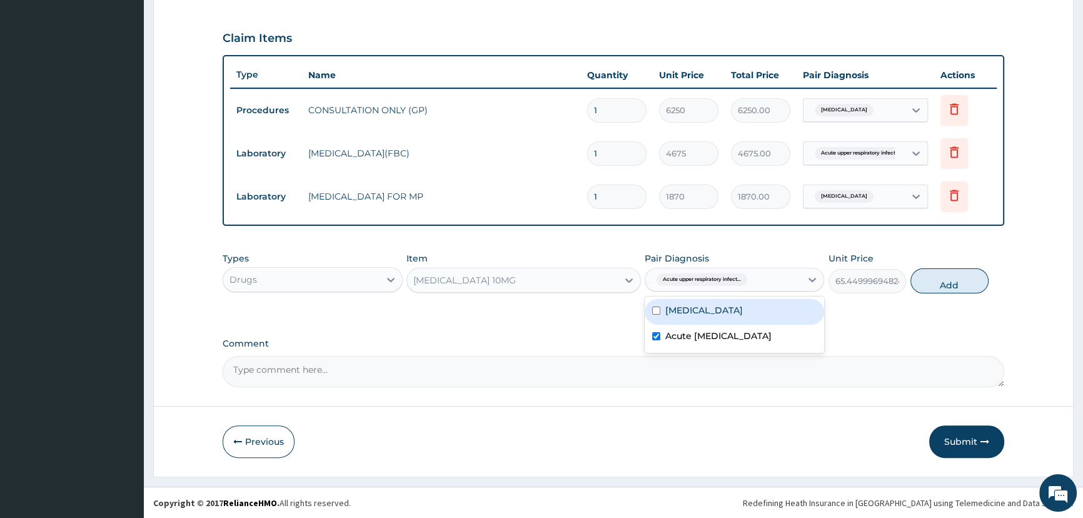
click at [938, 286] on button "Add" at bounding box center [950, 280] width 78 height 25
type input "0"
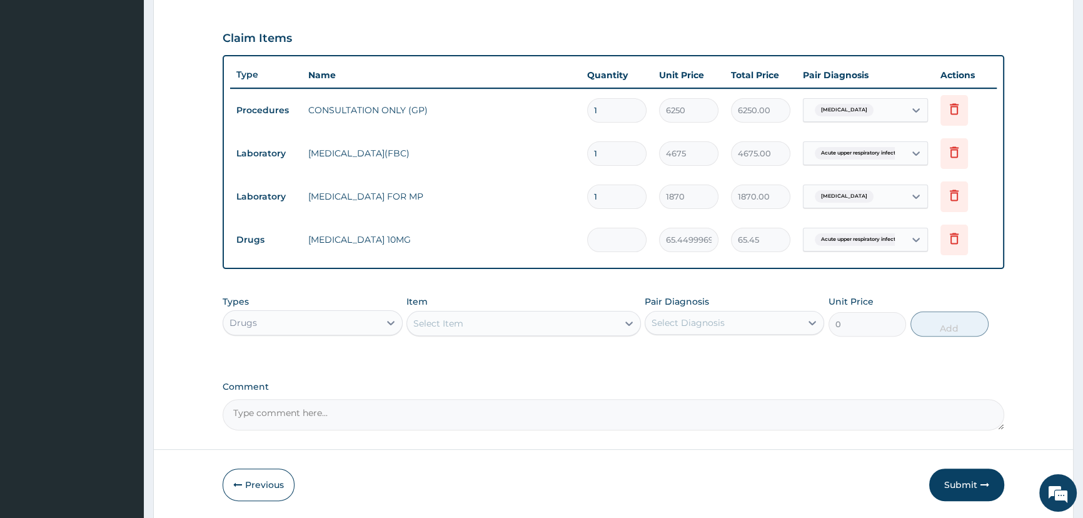
type input "0.00"
type input "5"
type input "327.25"
type input "5"
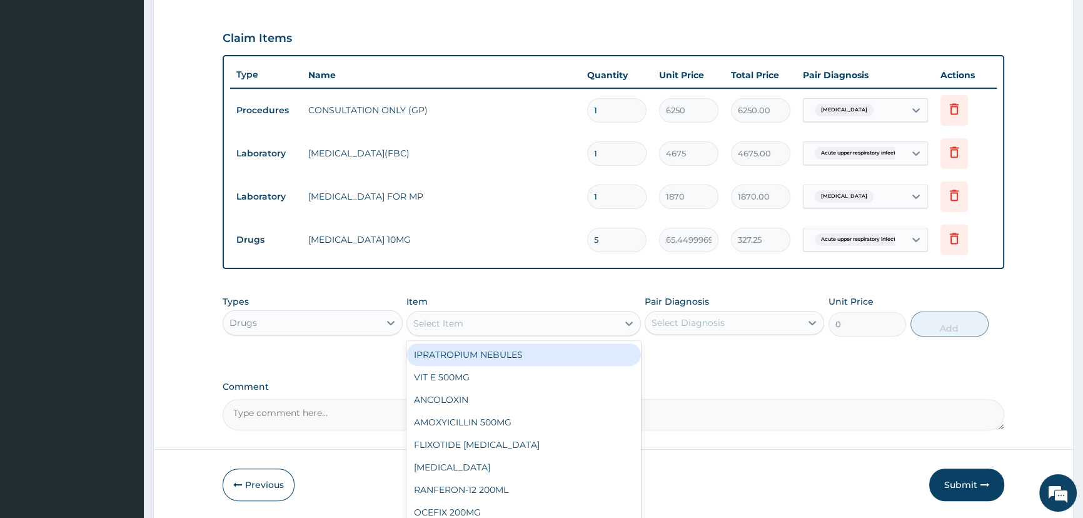
click at [475, 324] on div "Select Item" at bounding box center [512, 323] width 211 height 20
type input "PARACE"
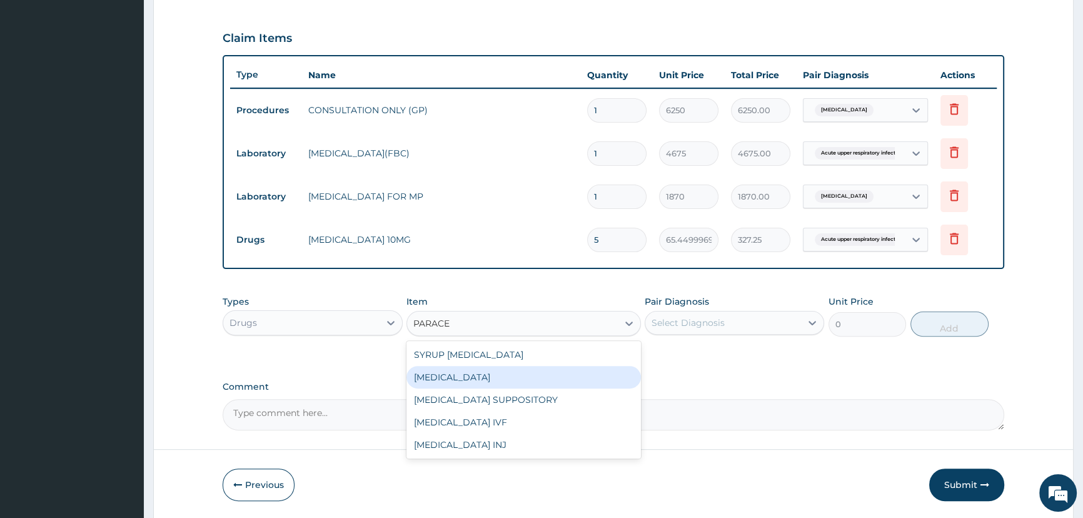
click at [475, 375] on div "[MEDICAL_DATA]" at bounding box center [524, 377] width 235 height 23
type input "37.40000152587891"
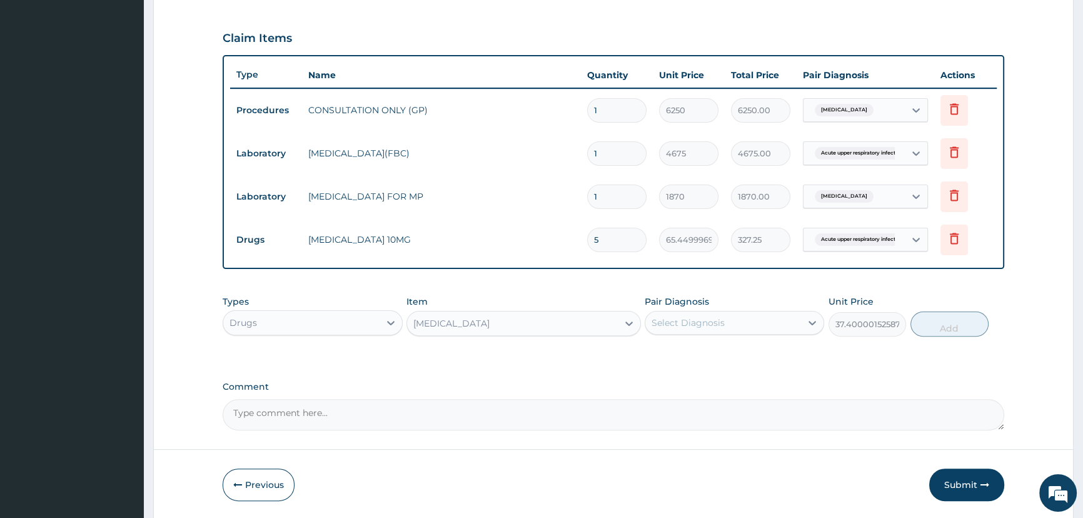
click at [709, 328] on div "Select Diagnosis" at bounding box center [724, 323] width 156 height 20
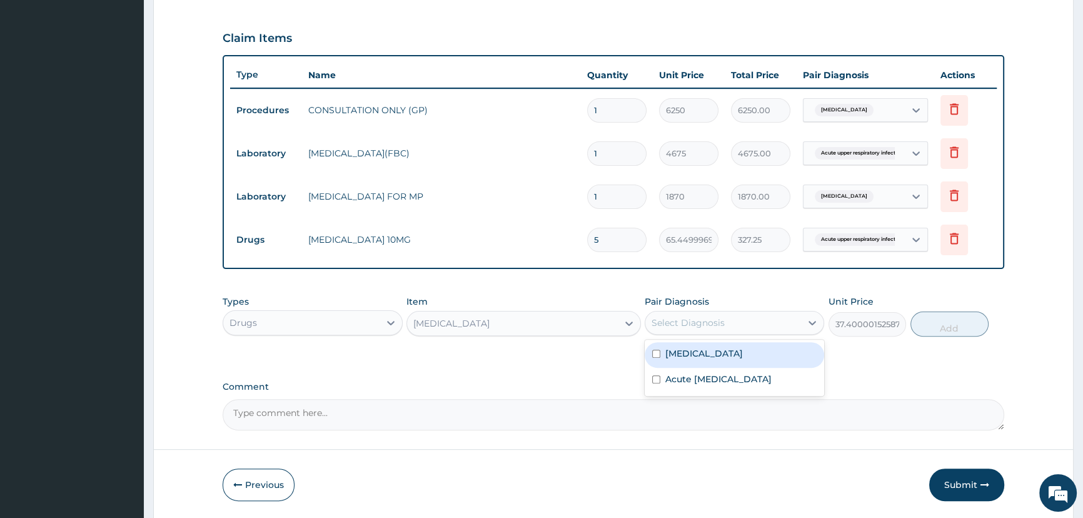
click at [703, 348] on div "[MEDICAL_DATA]" at bounding box center [735, 355] width 180 height 26
checkbox input "true"
click at [964, 327] on button "Add" at bounding box center [950, 324] width 78 height 25
type input "0"
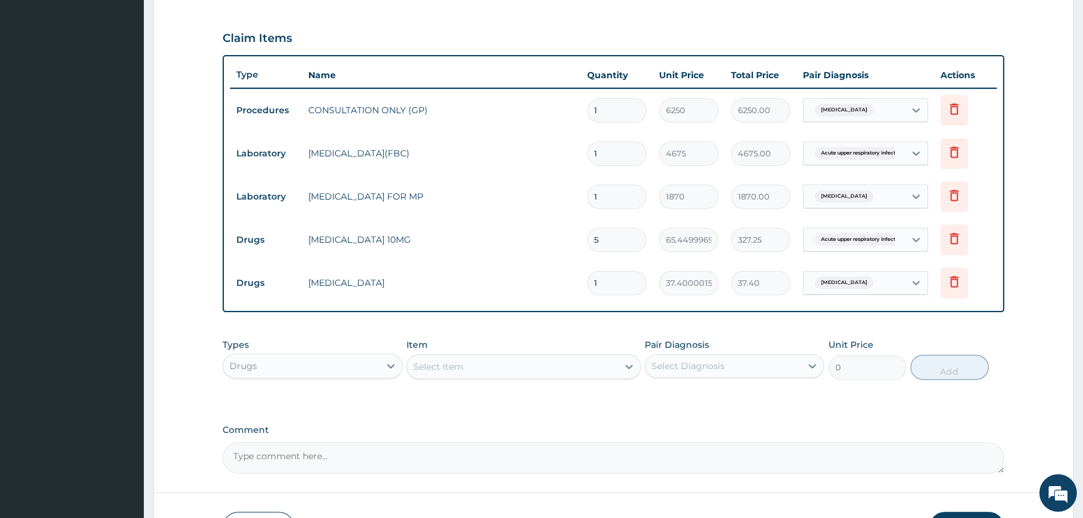
type input "18"
type input "673.20"
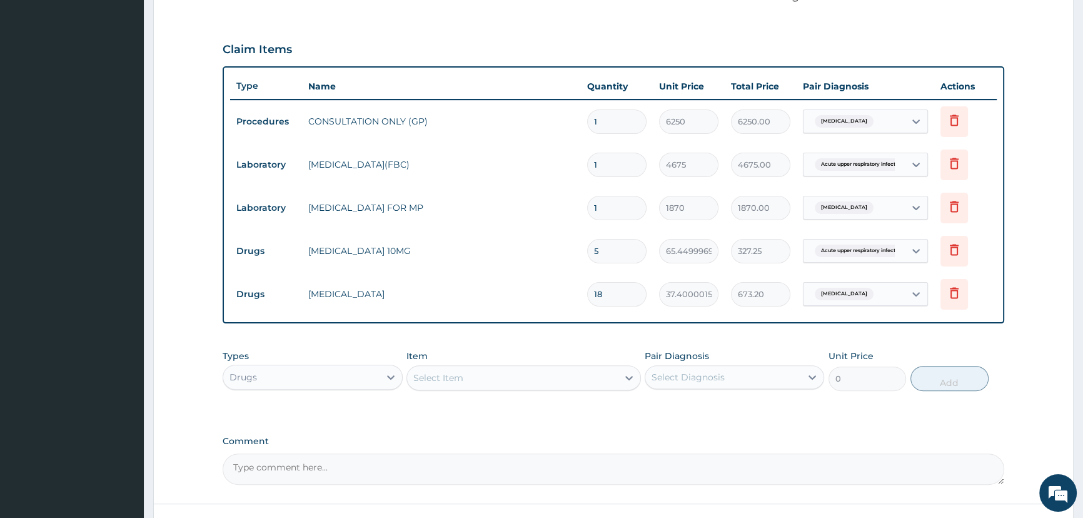
scroll to position [383, 0]
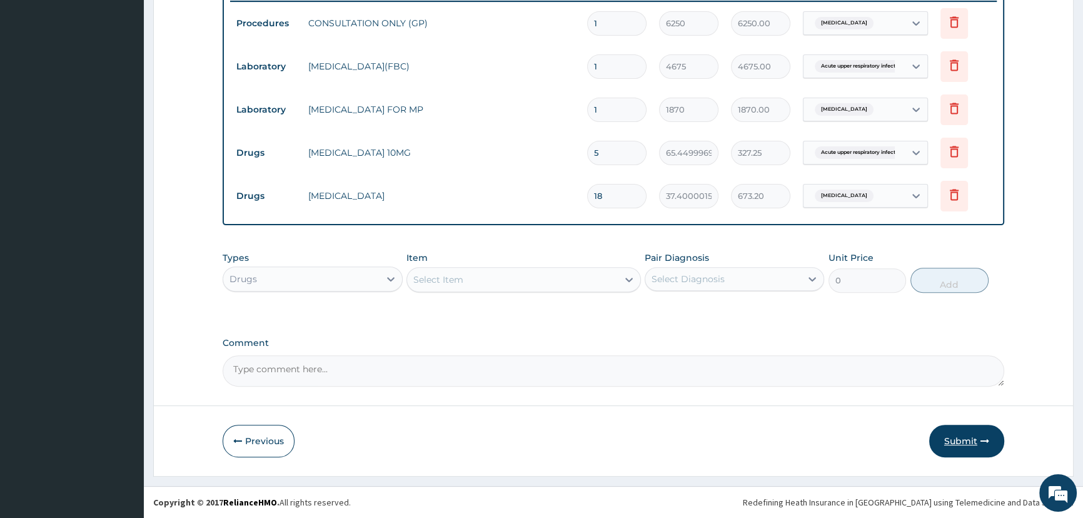
type input "18"
click at [949, 438] on button "Submit" at bounding box center [967, 441] width 75 height 33
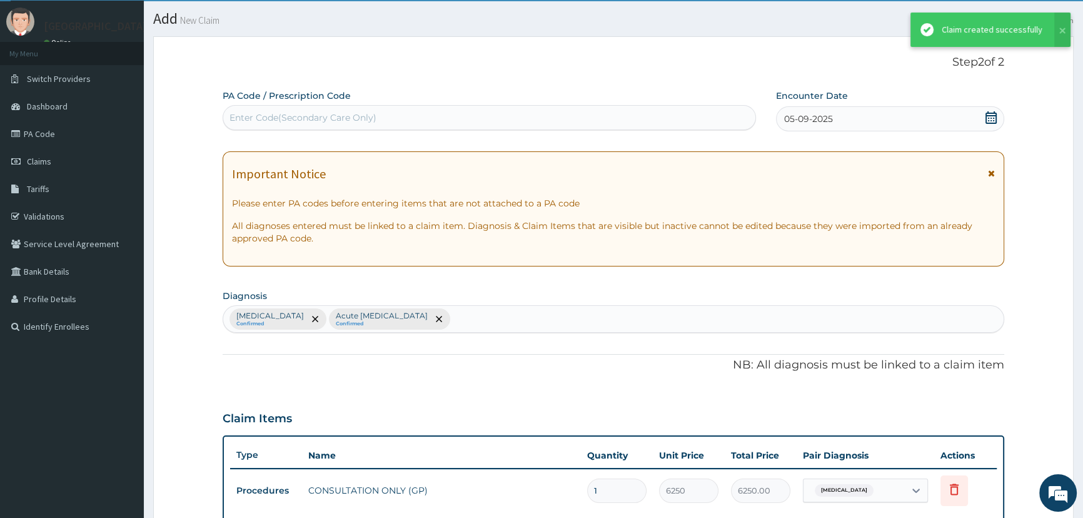
scroll to position [497, 0]
